Goal: Information Seeking & Learning: Learn about a topic

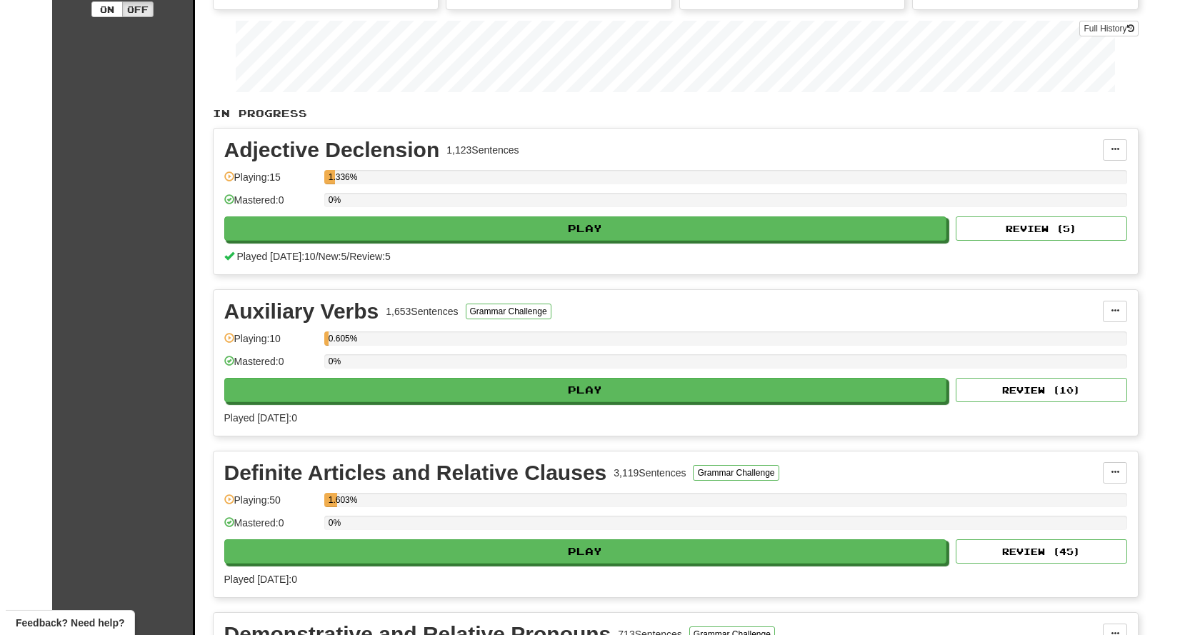
scroll to position [214, 0]
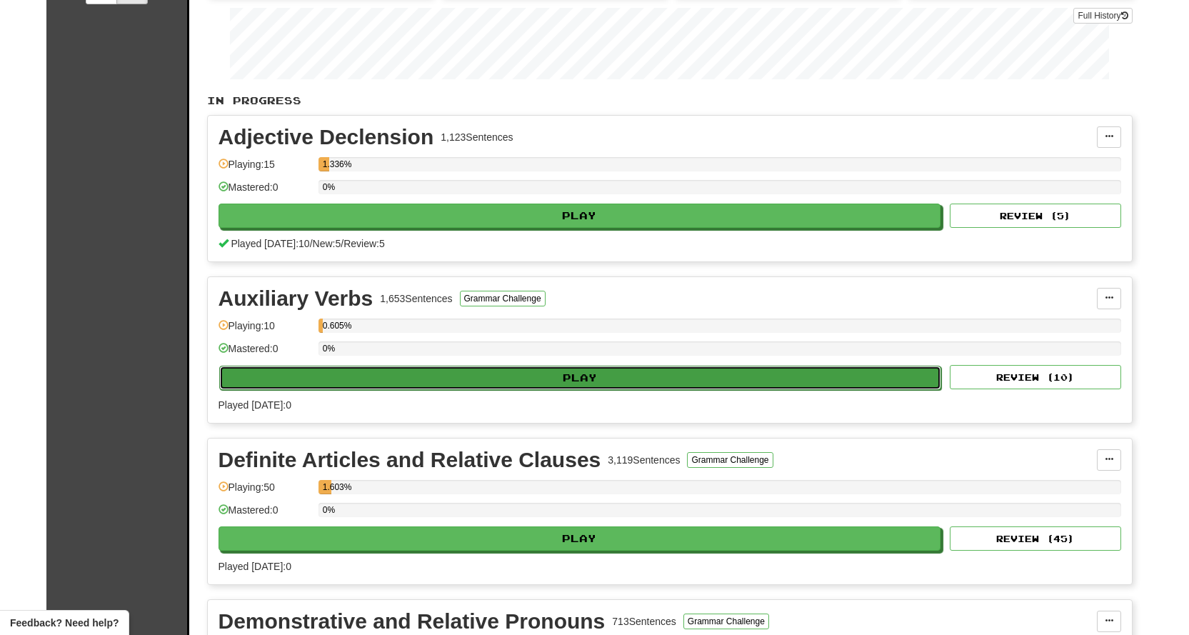
click at [599, 378] on button "Play" at bounding box center [580, 378] width 723 height 24
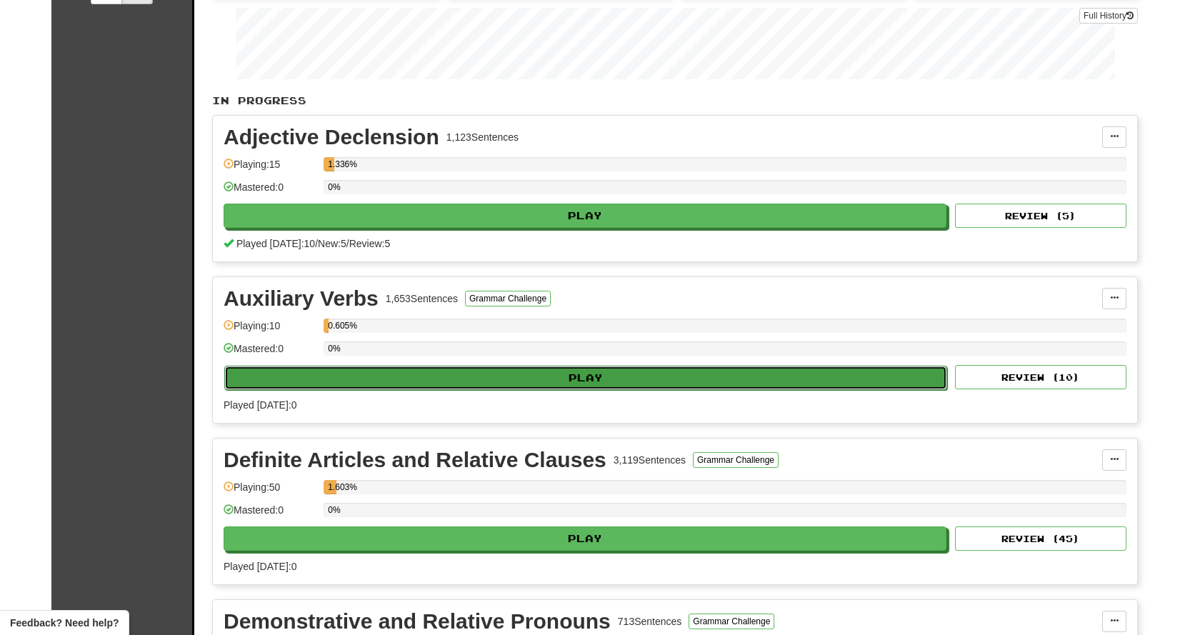
select select "**"
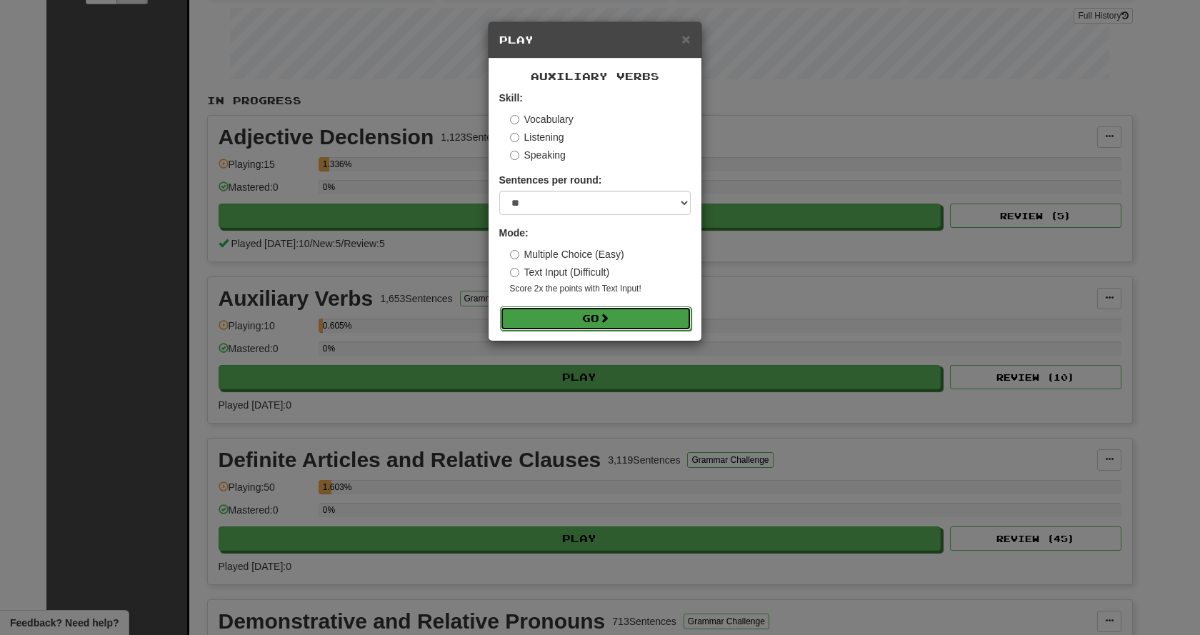
click at [608, 316] on span at bounding box center [604, 318] width 10 height 10
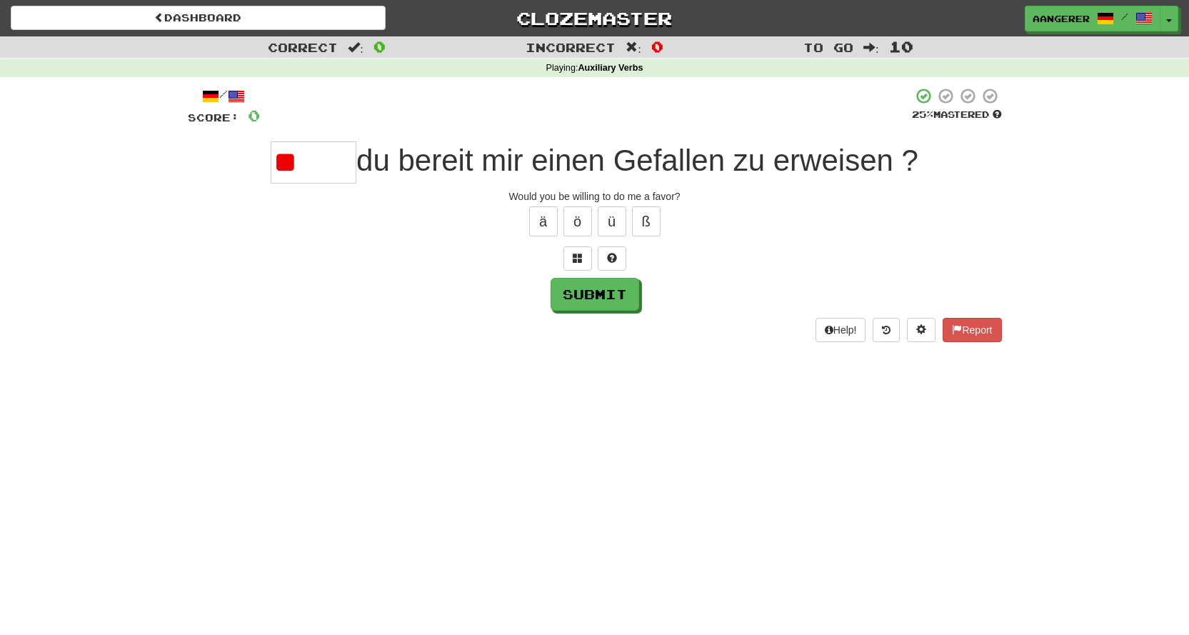
type input "*"
click at [618, 219] on button "ü" at bounding box center [612, 221] width 29 height 30
click at [608, 229] on button "ü" at bounding box center [612, 221] width 29 height 30
click at [616, 221] on button "ü" at bounding box center [612, 221] width 29 height 30
type input "*"
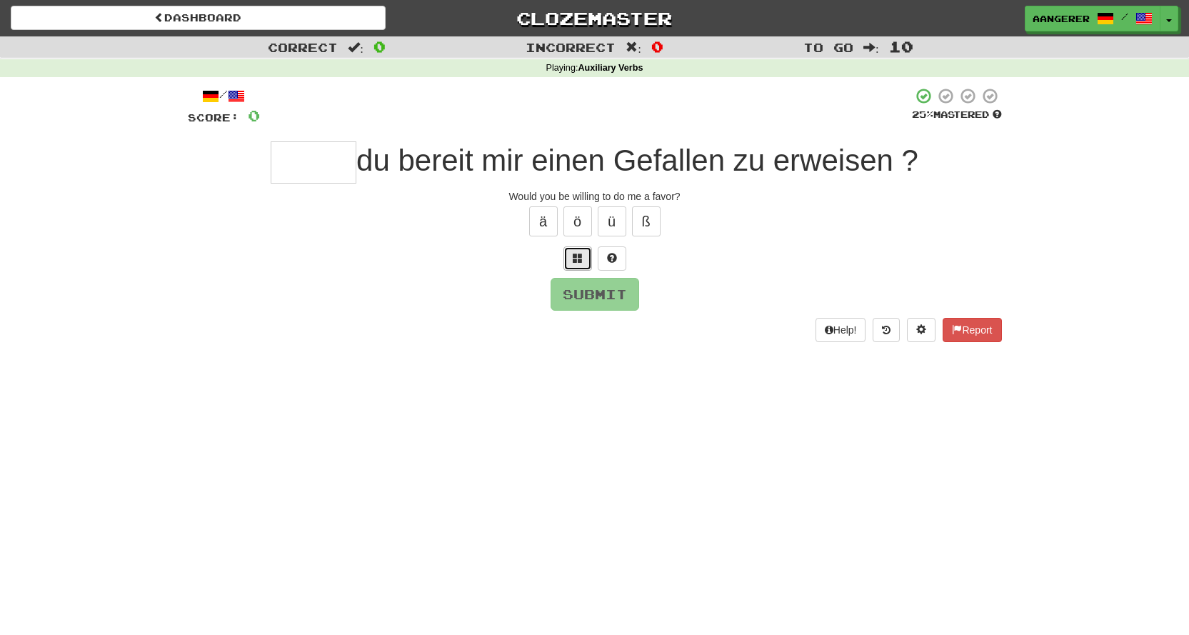
click at [576, 261] on span at bounding box center [578, 258] width 10 height 10
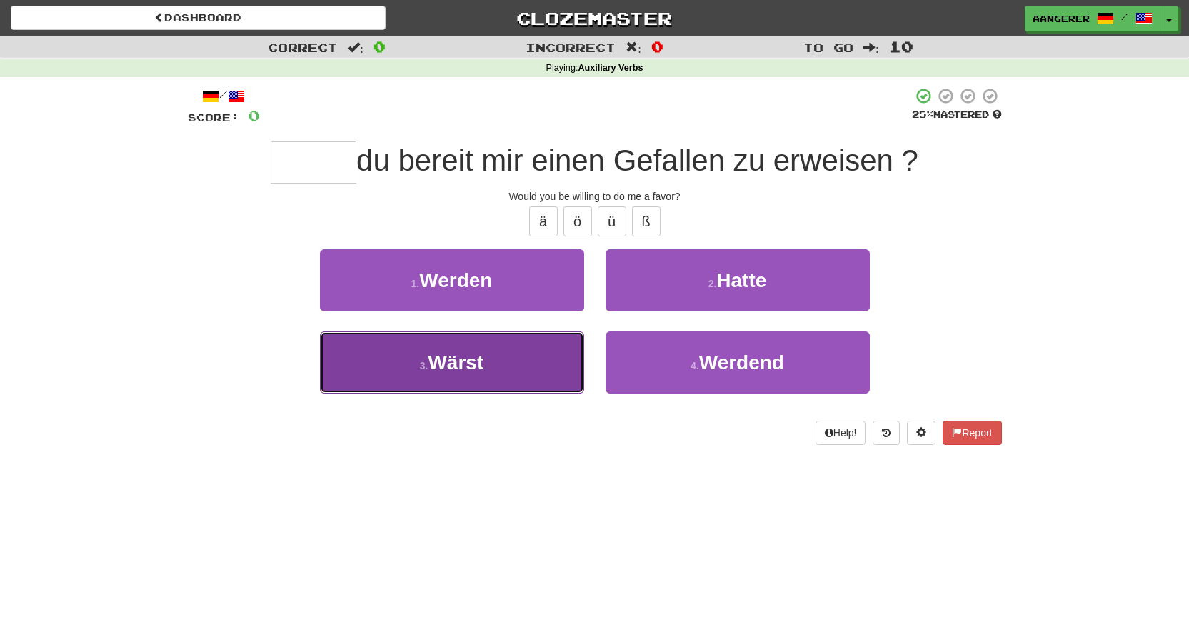
click at [487, 364] on button "3 . Wärst" at bounding box center [452, 362] width 264 height 62
type input "*****"
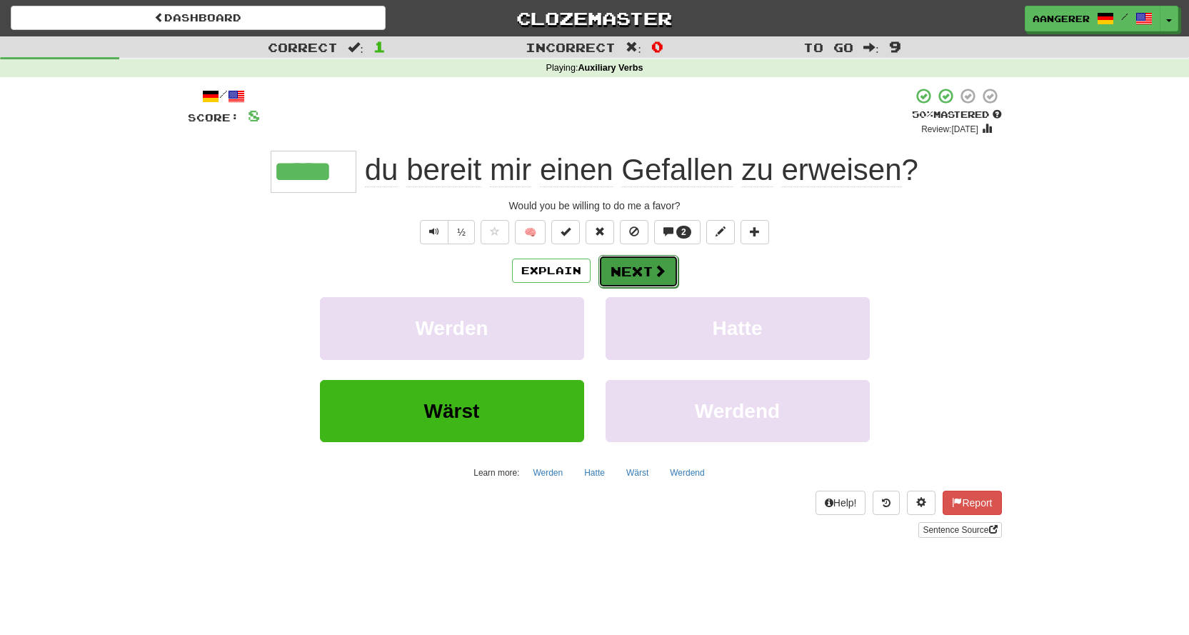
click at [668, 269] on button "Next" at bounding box center [638, 271] width 80 height 33
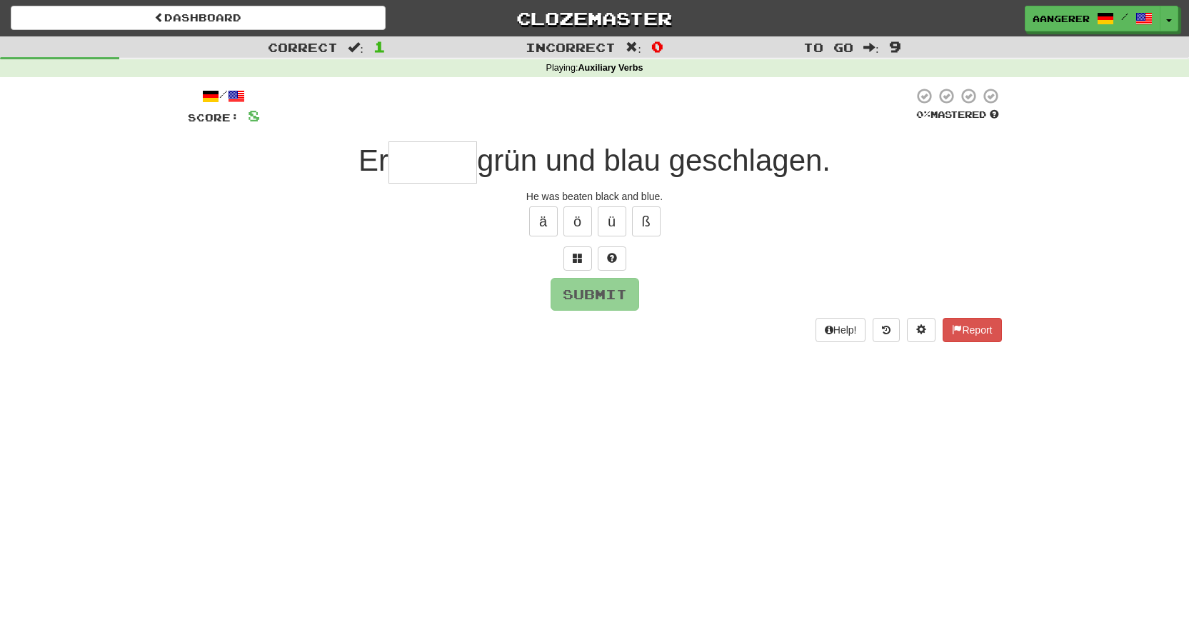
click at [442, 171] on input "text" at bounding box center [432, 162] width 89 height 42
click at [537, 219] on button "ä" at bounding box center [543, 221] width 29 height 30
click at [580, 266] on button at bounding box center [577, 258] width 29 height 24
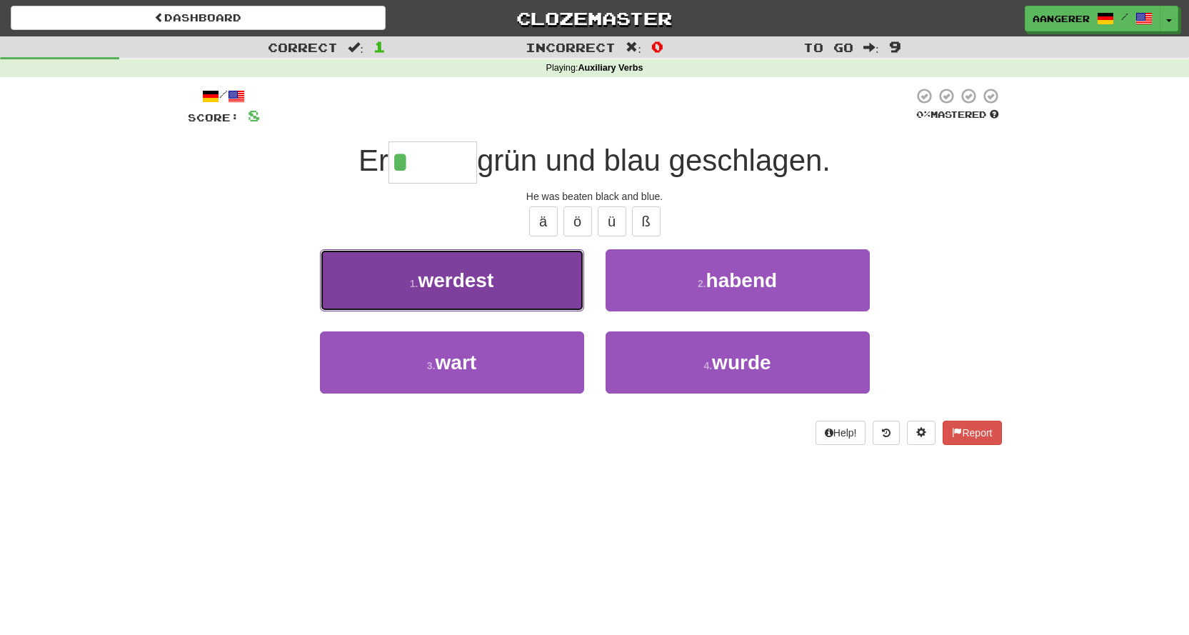
click at [501, 286] on button "1 . werdest" at bounding box center [452, 280] width 264 height 62
type input "*****"
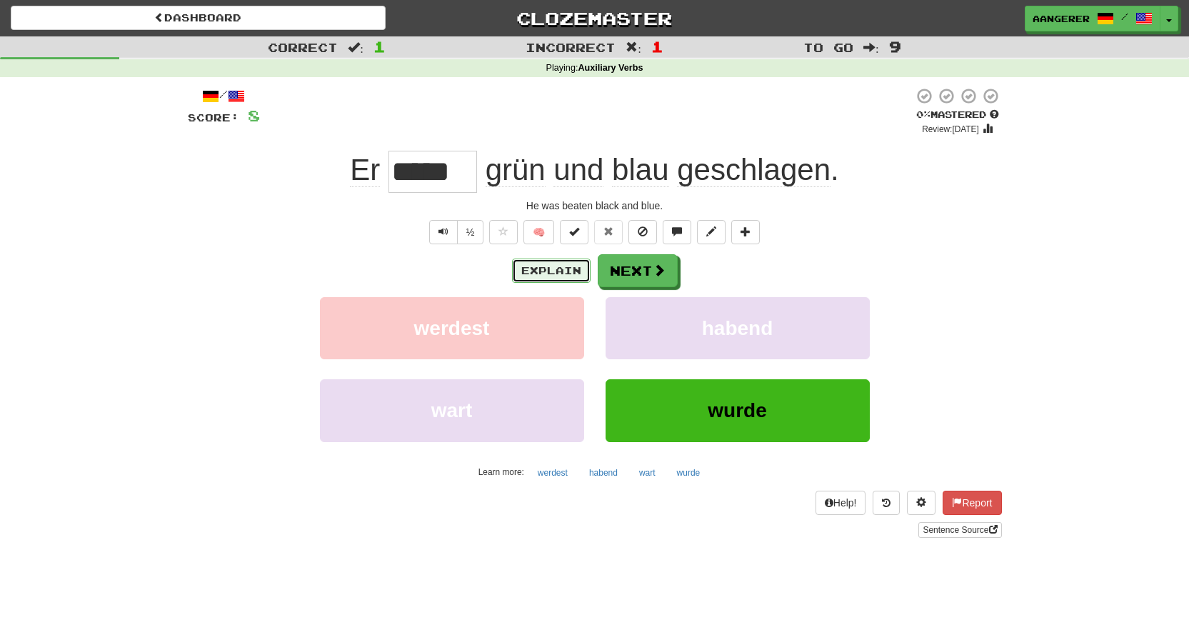
click at [536, 276] on button "Explain" at bounding box center [551, 270] width 79 height 24
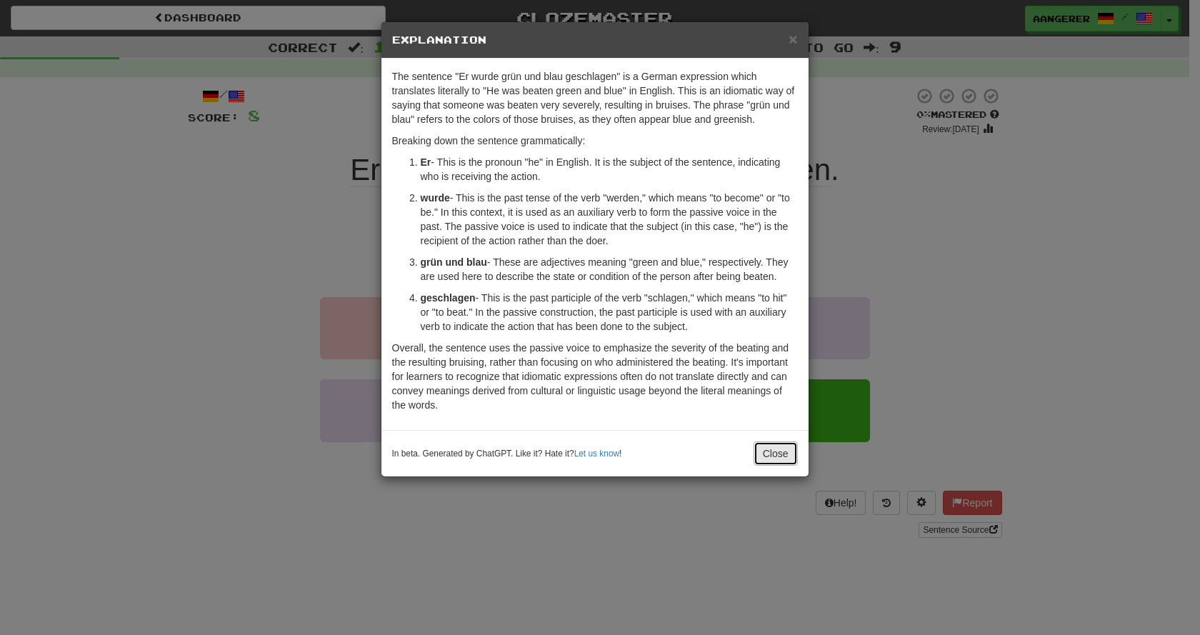
click at [784, 459] on button "Close" at bounding box center [775, 453] width 44 height 24
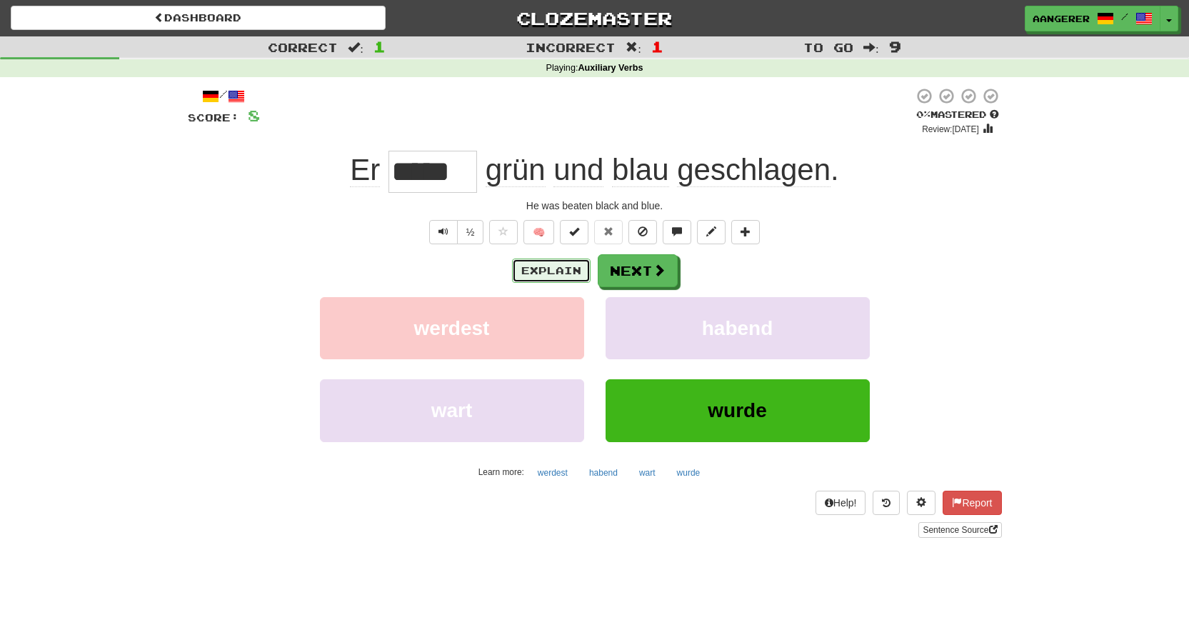
click at [558, 271] on button "Explain" at bounding box center [551, 270] width 79 height 24
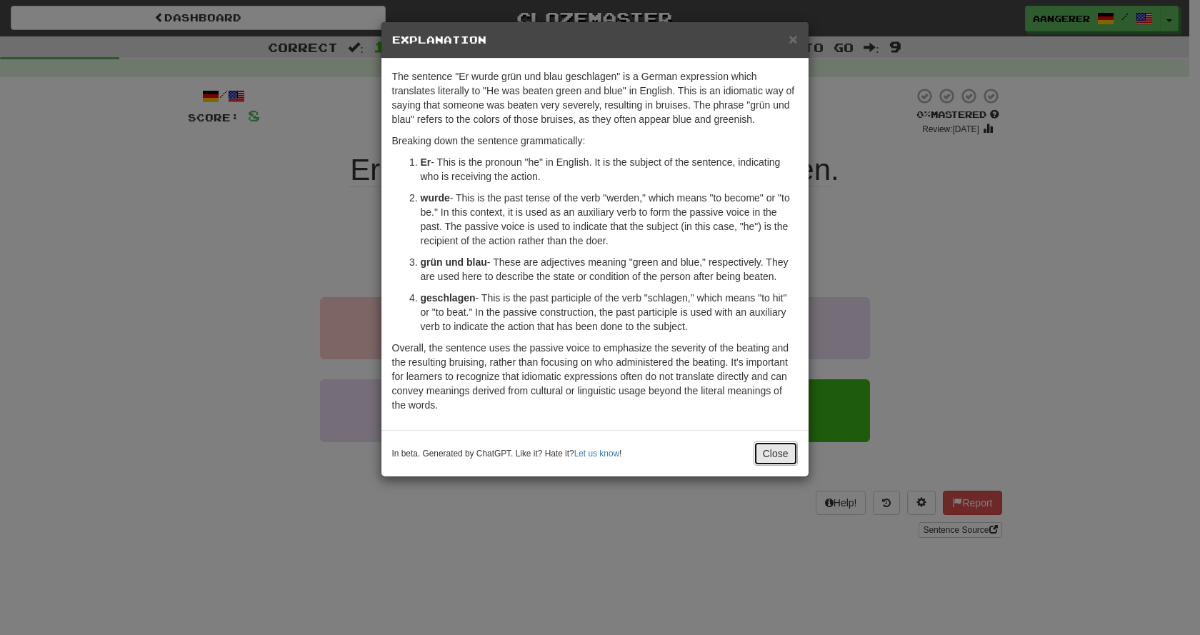
click at [774, 458] on button "Close" at bounding box center [775, 453] width 44 height 24
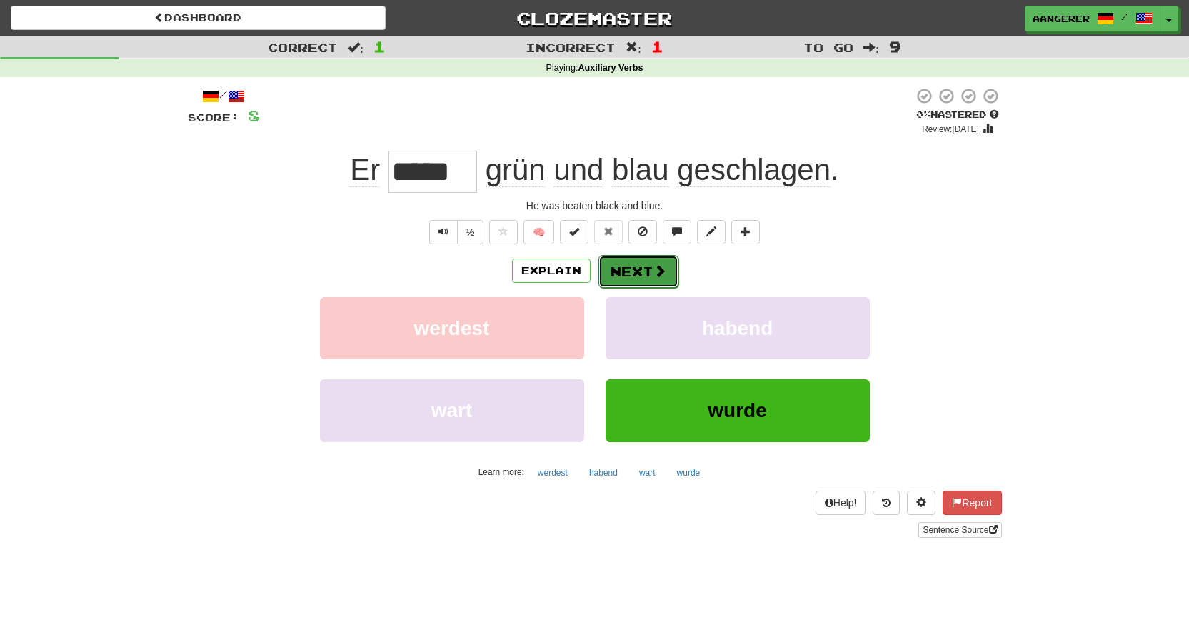
click at [658, 280] on button "Next" at bounding box center [638, 271] width 80 height 33
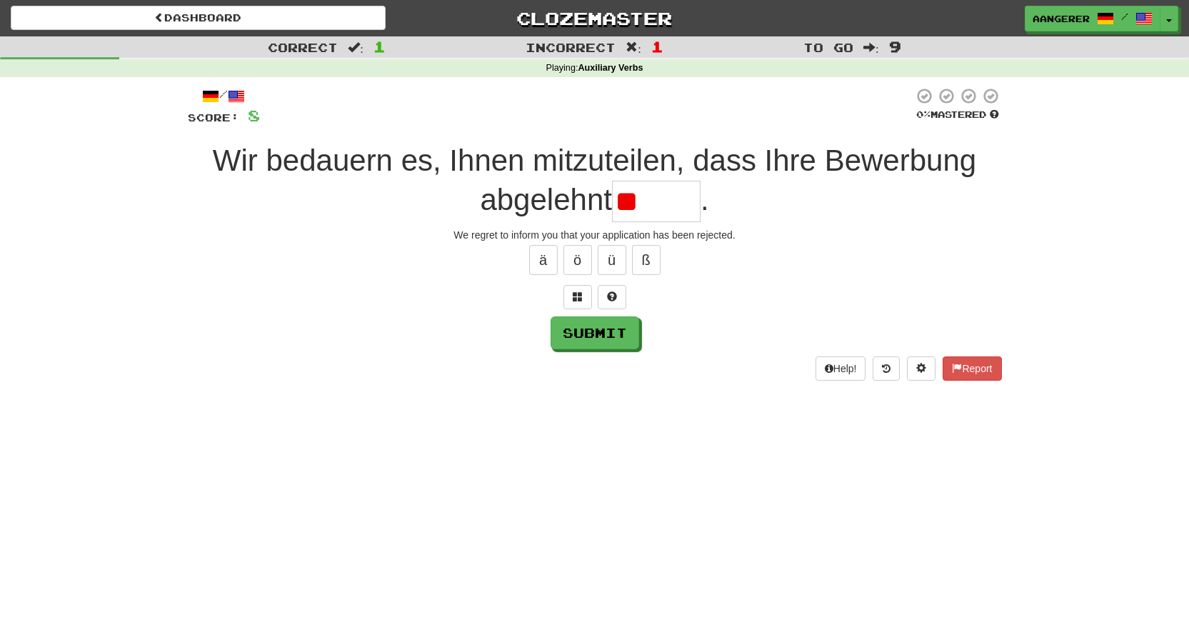
type input "*"
click at [586, 300] on button at bounding box center [577, 297] width 29 height 24
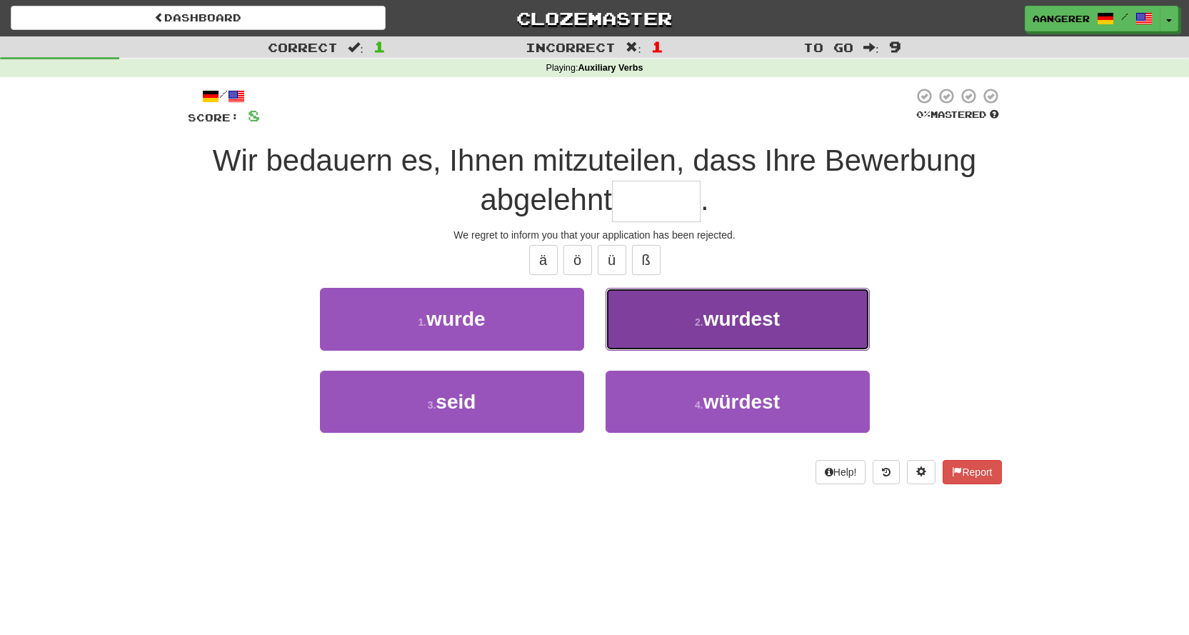
click at [833, 326] on button "2 . [GEOGRAPHIC_DATA]" at bounding box center [738, 319] width 264 height 62
type input "*****"
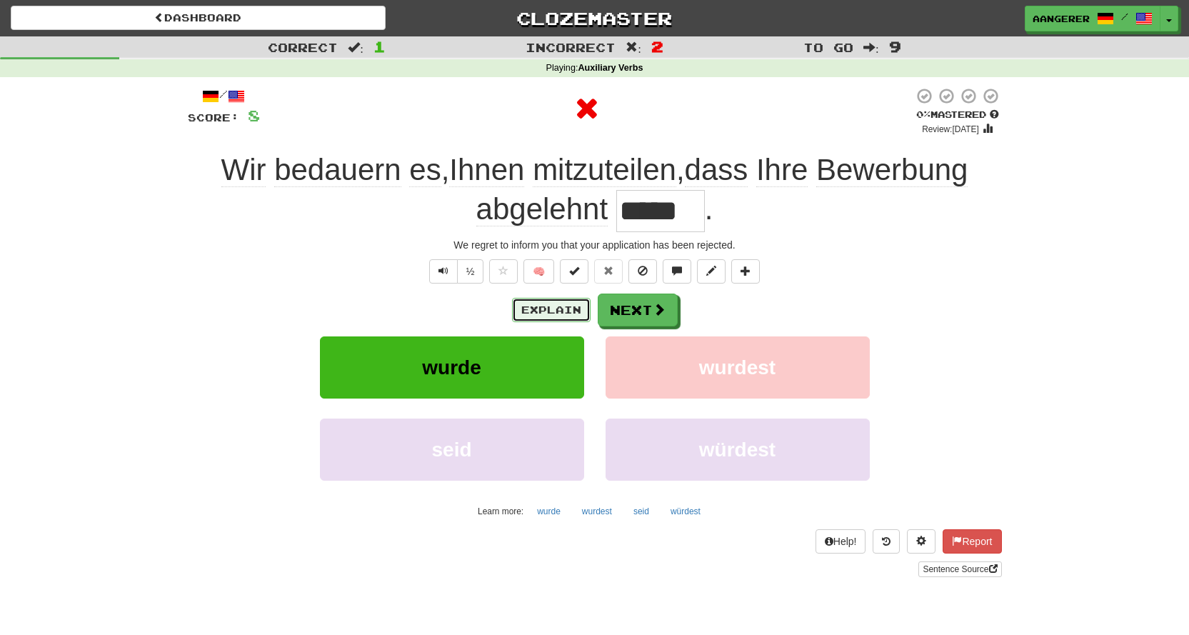
click at [546, 308] on button "Explain" at bounding box center [551, 310] width 79 height 24
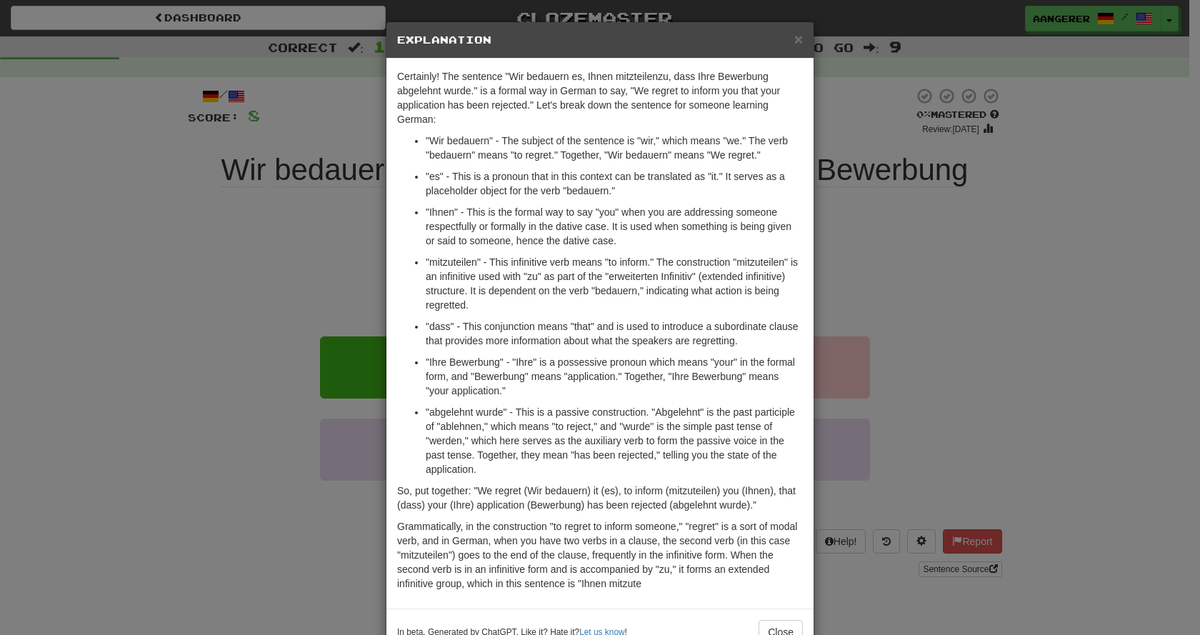
click at [956, 298] on div "× Explanation Certainly! The sentence "Wir bedauern es, Ihnen mitzteilenzu, das…" at bounding box center [600, 317] width 1200 height 635
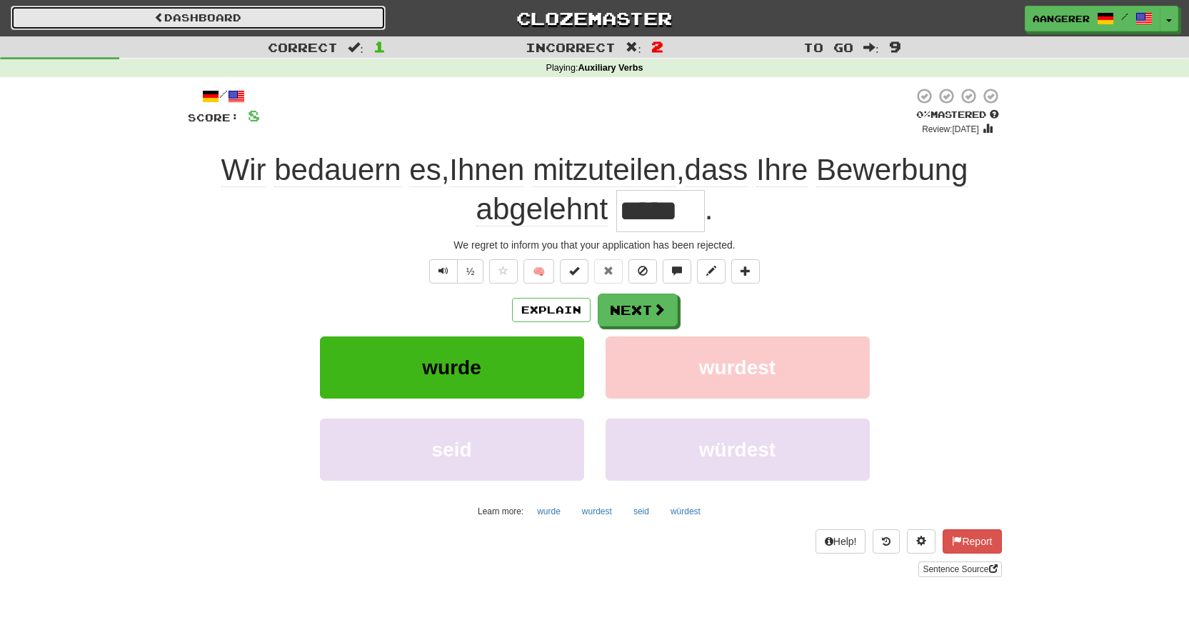
click at [262, 11] on link "Dashboard" at bounding box center [198, 18] width 375 height 24
